Goal: Task Accomplishment & Management: Use online tool/utility

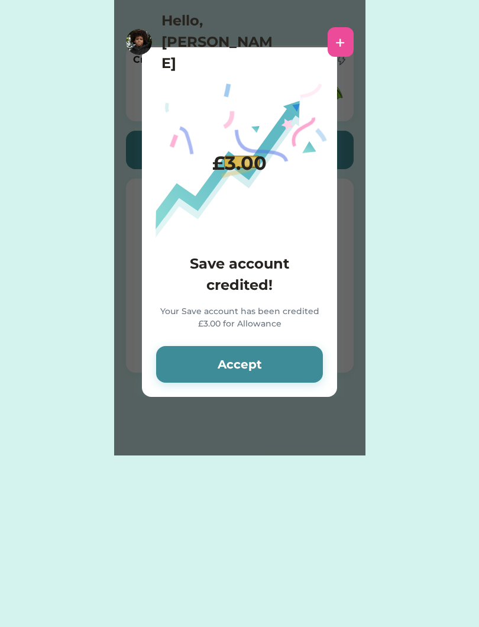
click at [184, 348] on button "Accept" at bounding box center [239, 364] width 167 height 37
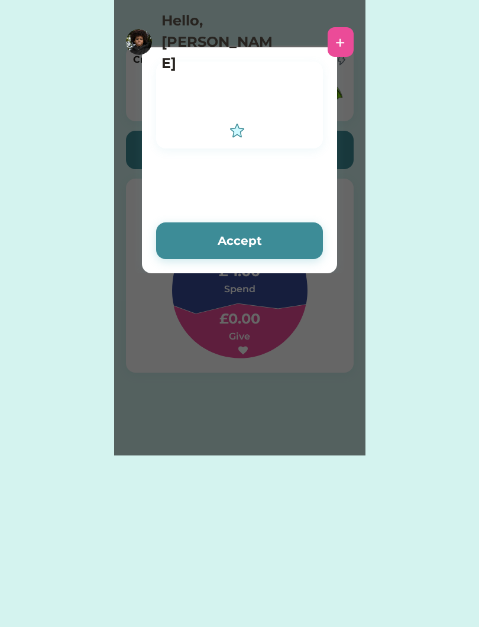
click at [179, 364] on div "Please wait £ account credited! Your account has been credited £ Accept Accept" at bounding box center [240, 228] width 252 height 456
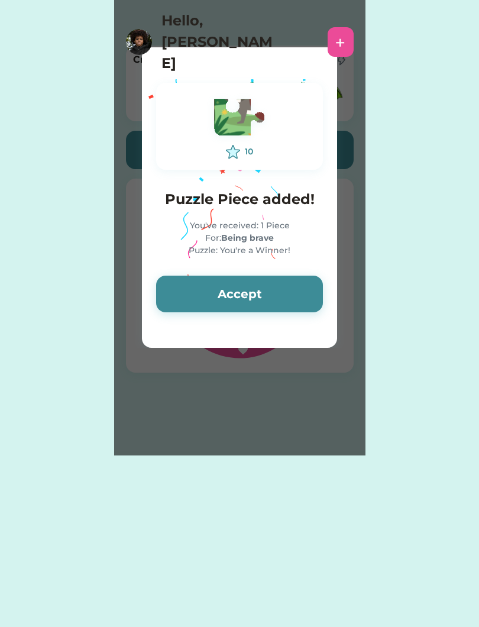
click at [184, 292] on button "Accept" at bounding box center [239, 294] width 167 height 37
click at [186, 294] on button "Accept" at bounding box center [239, 294] width 167 height 37
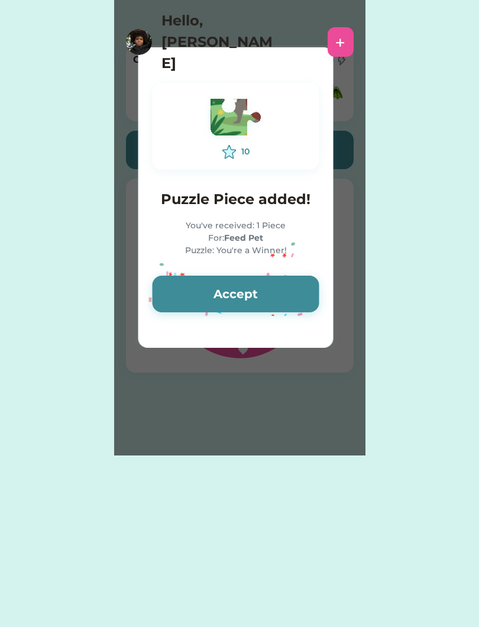
click at [193, 291] on button "Accept" at bounding box center [236, 294] width 167 height 37
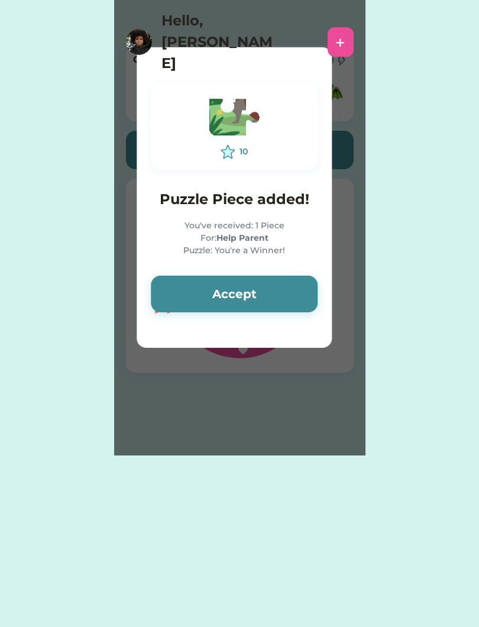
click at [184, 282] on button "Accept" at bounding box center [234, 294] width 167 height 37
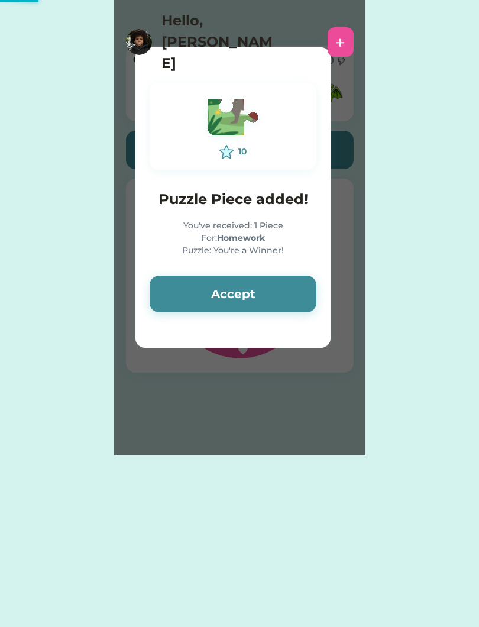
click at [191, 281] on button "Accept" at bounding box center [233, 294] width 167 height 37
click at [194, 290] on button "Accept" at bounding box center [233, 294] width 167 height 37
click at [198, 294] on button "Accept" at bounding box center [233, 294] width 167 height 37
click at [202, 292] on button "Accept" at bounding box center [233, 294] width 167 height 37
click at [201, 289] on button "Accept" at bounding box center [233, 294] width 167 height 37
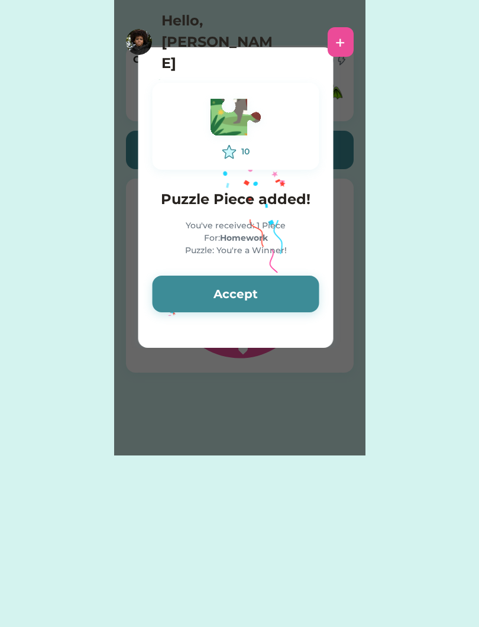
click at [199, 289] on button "Accept" at bounding box center [236, 294] width 167 height 37
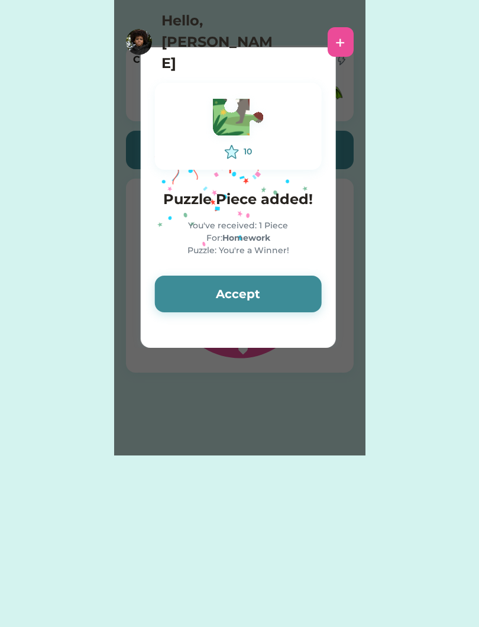
click at [286, 288] on button "Accept" at bounding box center [238, 294] width 167 height 37
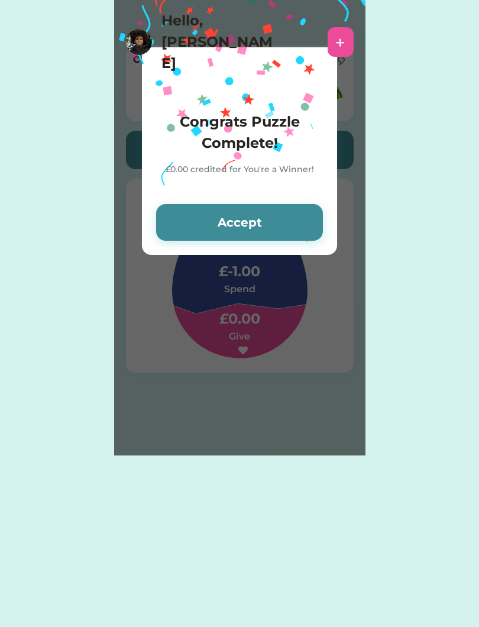
click at [296, 223] on button "Accept" at bounding box center [239, 222] width 167 height 37
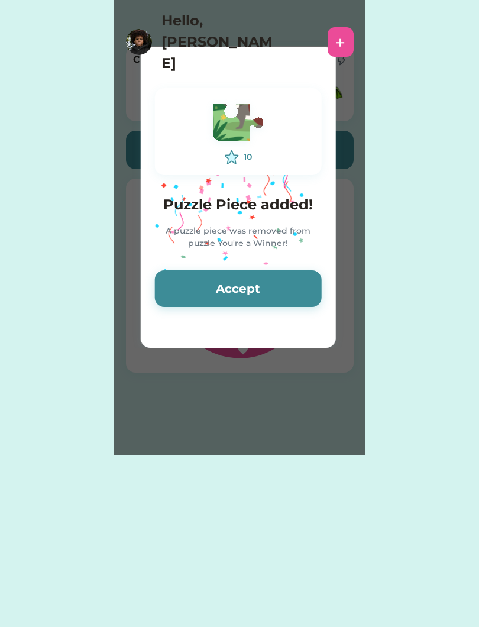
click at [289, 265] on div "10 Puzzle Piece added! A puzzle piece was removed from puzzle You're a Winner! …" at bounding box center [238, 197] width 195 height 247
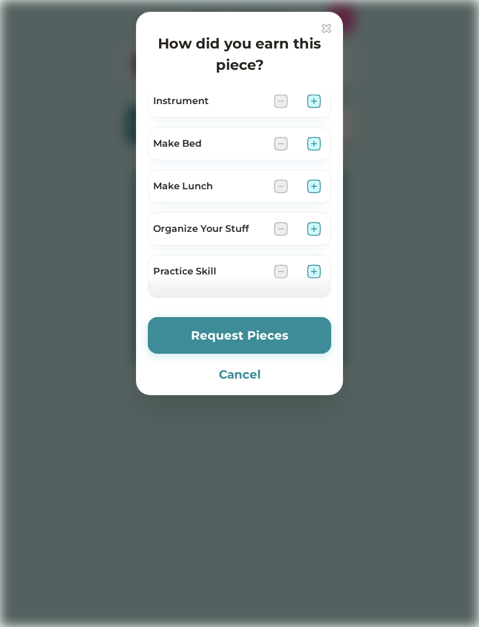
scroll to position [747, 0]
click at [319, 136] on img at bounding box center [314, 143] width 14 height 14
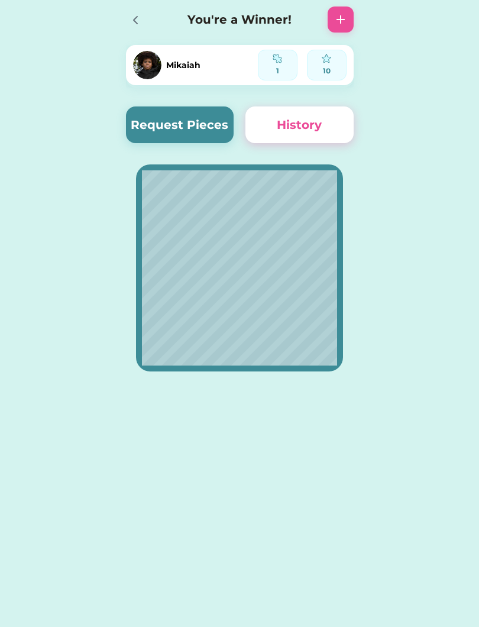
click at [178, 108] on button "Request Pieces" at bounding box center [180, 125] width 108 height 37
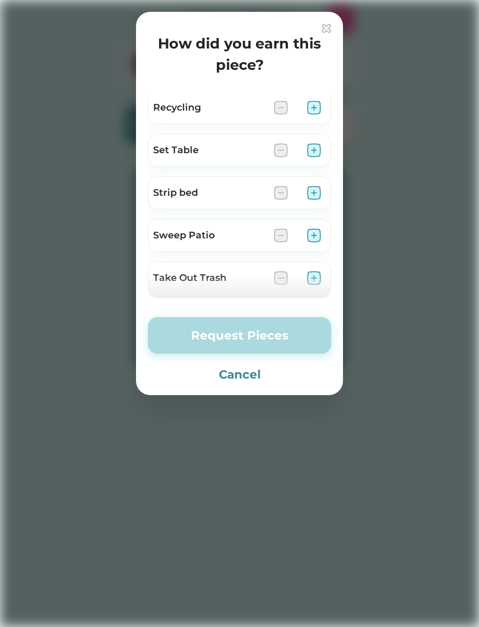
scroll to position [1181, 0]
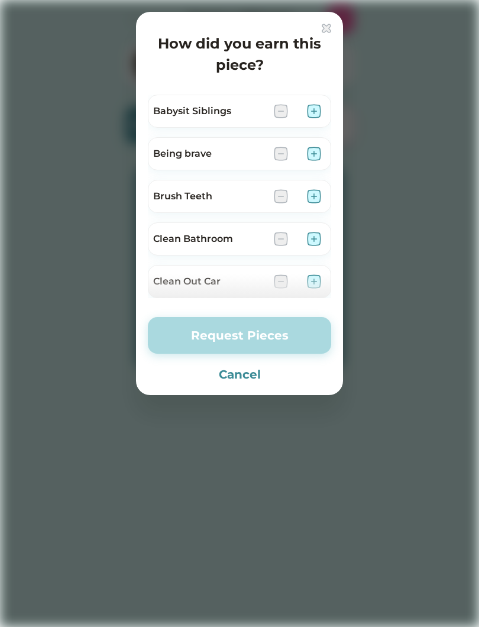
scroll to position [1345, 0]
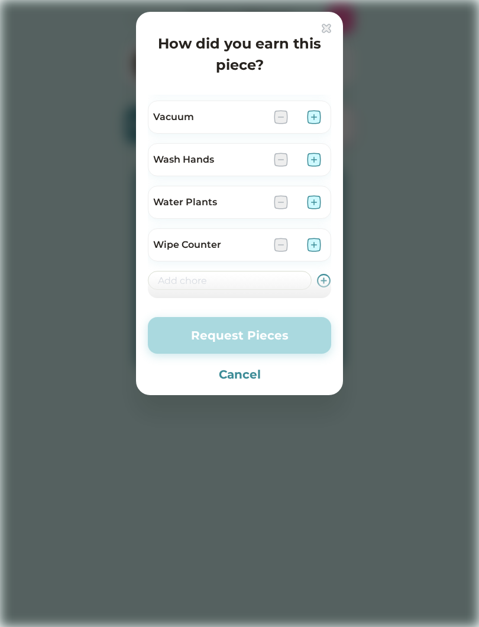
click at [314, 24] on div "How did you earn this piece?" at bounding box center [239, 50] width 183 height 52
click at [328, 24] on img at bounding box center [326, 28] width 9 height 9
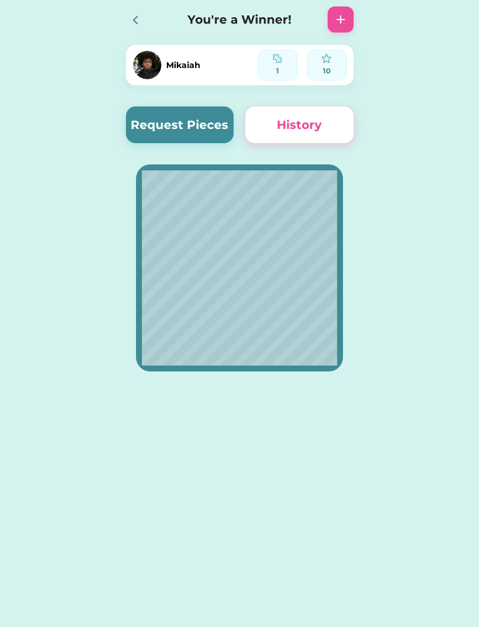
click at [341, 30] on div at bounding box center [341, 20] width 26 height 26
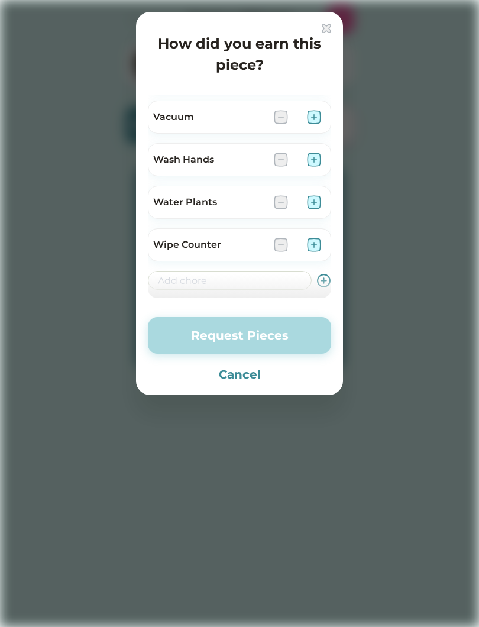
click at [331, 42] on div "How did you earn this piece? Babysit Siblings Being brave Brush Teeth Clean Bat…" at bounding box center [239, 203] width 207 height 383
click at [331, 43] on div "How did you earn this piece? Babysit Siblings Being brave Brush Teeth Clean Bat…" at bounding box center [239, 203] width 207 height 383
click at [330, 27] on img at bounding box center [326, 28] width 9 height 9
